Goal: Task Accomplishment & Management: Complete application form

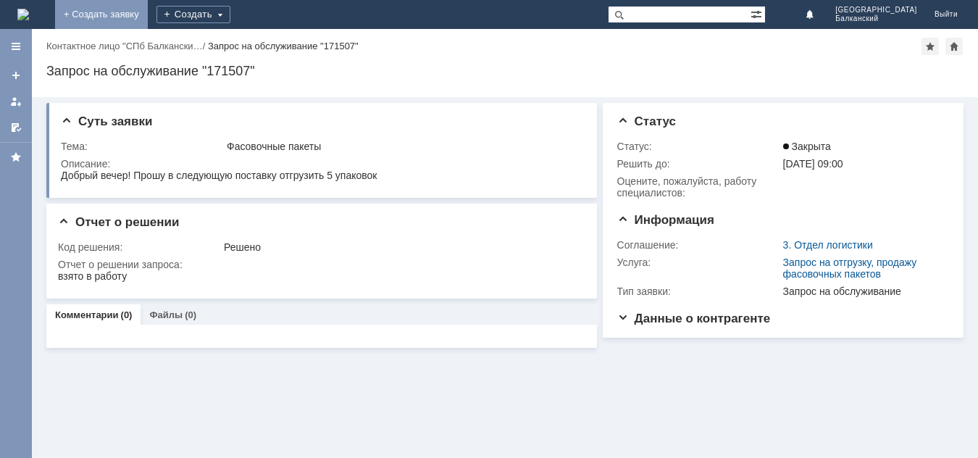
click at [148, 7] on link "+ Создать заявку" at bounding box center [101, 14] width 93 height 29
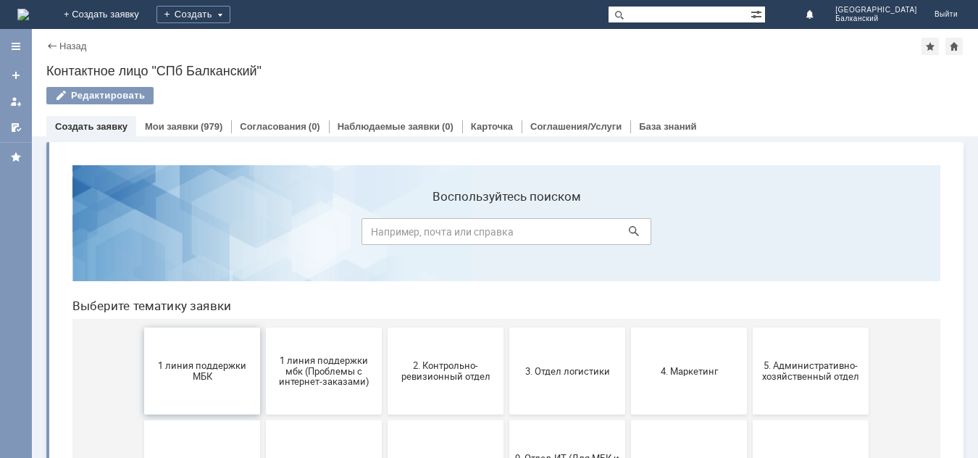
click at [203, 375] on span "1 линия поддержки МБК" at bounding box center [202, 371] width 107 height 22
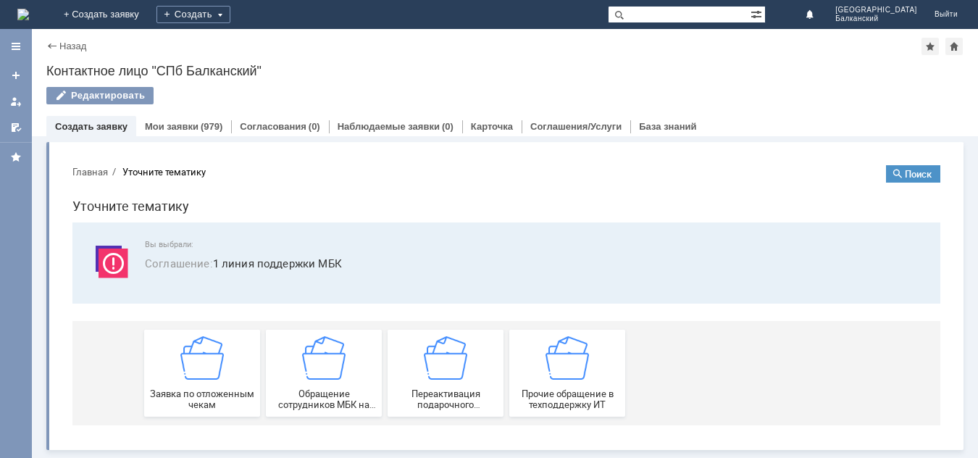
click at [203, 375] on img at bounding box center [201, 357] width 43 height 43
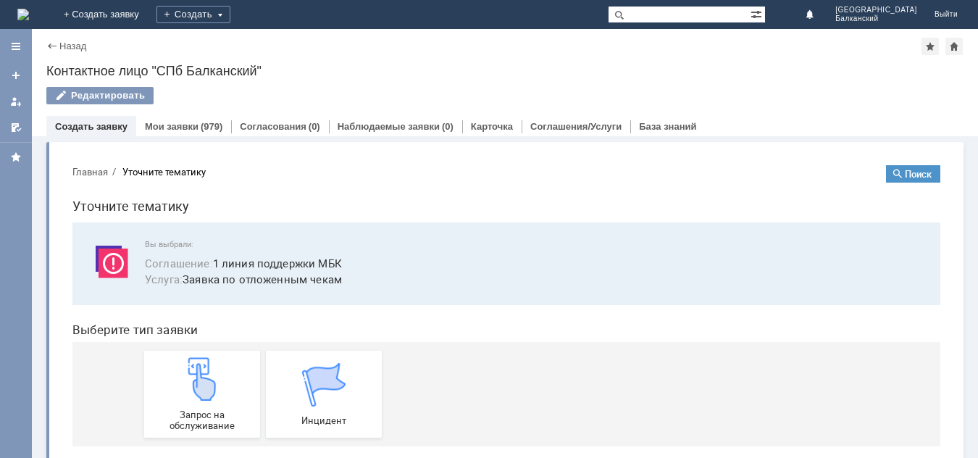
click at [203, 375] on img at bounding box center [201, 378] width 43 height 43
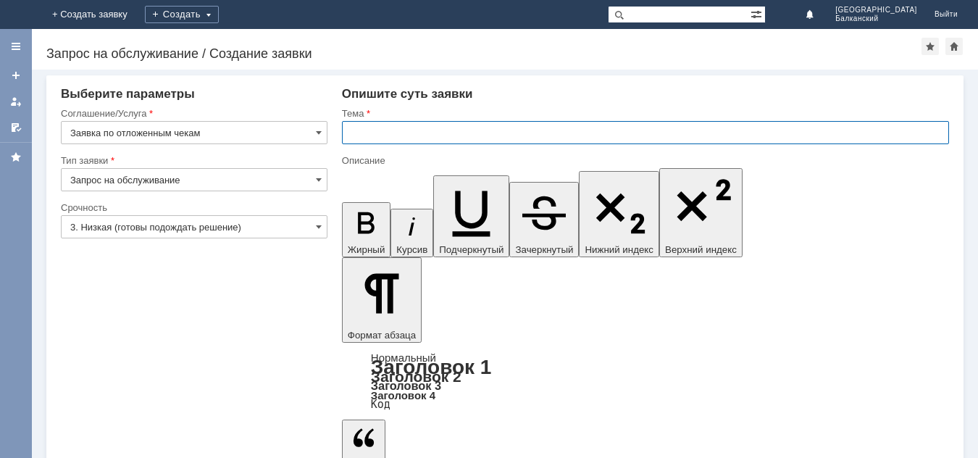
click at [362, 128] on input "text" at bounding box center [645, 132] width 607 height 23
type input "отложенные чеки"
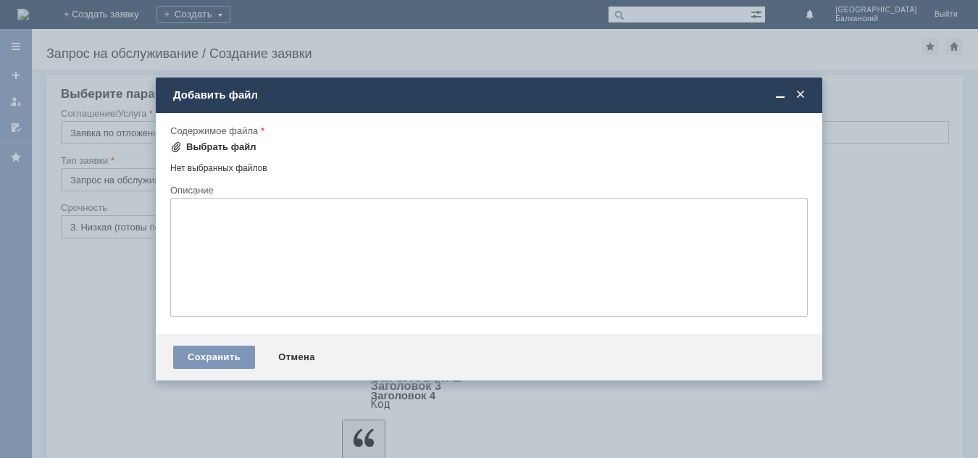
click at [173, 148] on span at bounding box center [176, 147] width 12 height 12
click at [178, 141] on span at bounding box center [176, 147] width 12 height 12
click at [800, 96] on span at bounding box center [801, 94] width 14 height 13
